Goal: Transaction & Acquisition: Purchase product/service

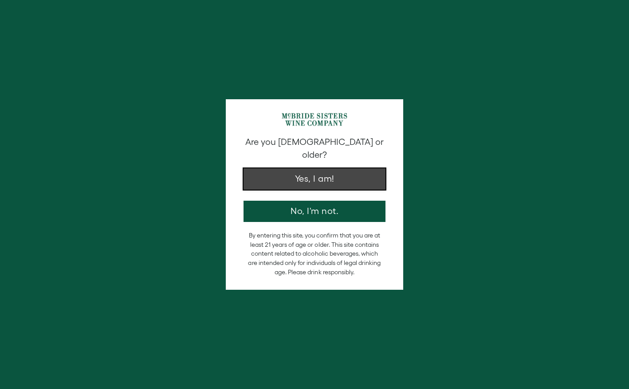
click at [314, 171] on button "Yes, I am!" at bounding box center [315, 179] width 142 height 21
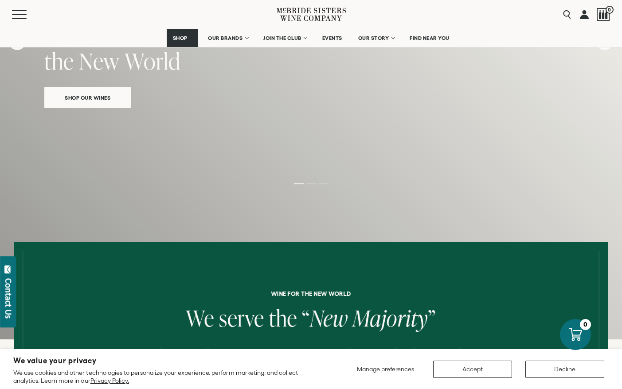
scroll to position [118, 0]
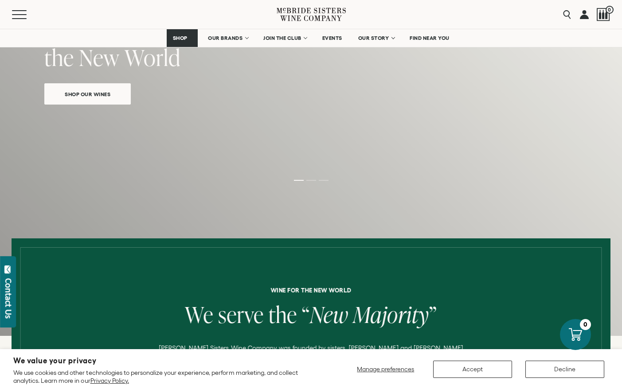
click at [100, 91] on span "Shop Our Wines" at bounding box center [87, 94] width 77 height 10
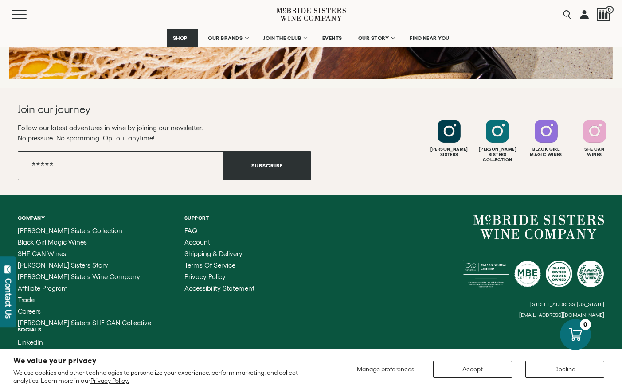
scroll to position [1374, 0]
